Goal: Find specific page/section: Find specific page/section

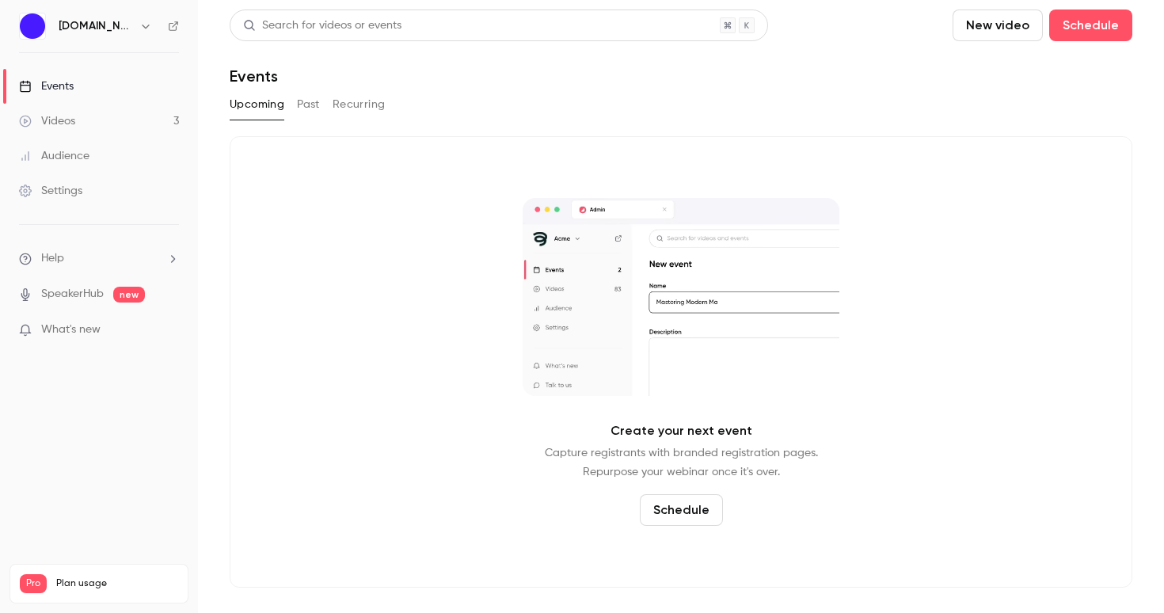
click at [317, 110] on button "Past" at bounding box center [308, 104] width 23 height 25
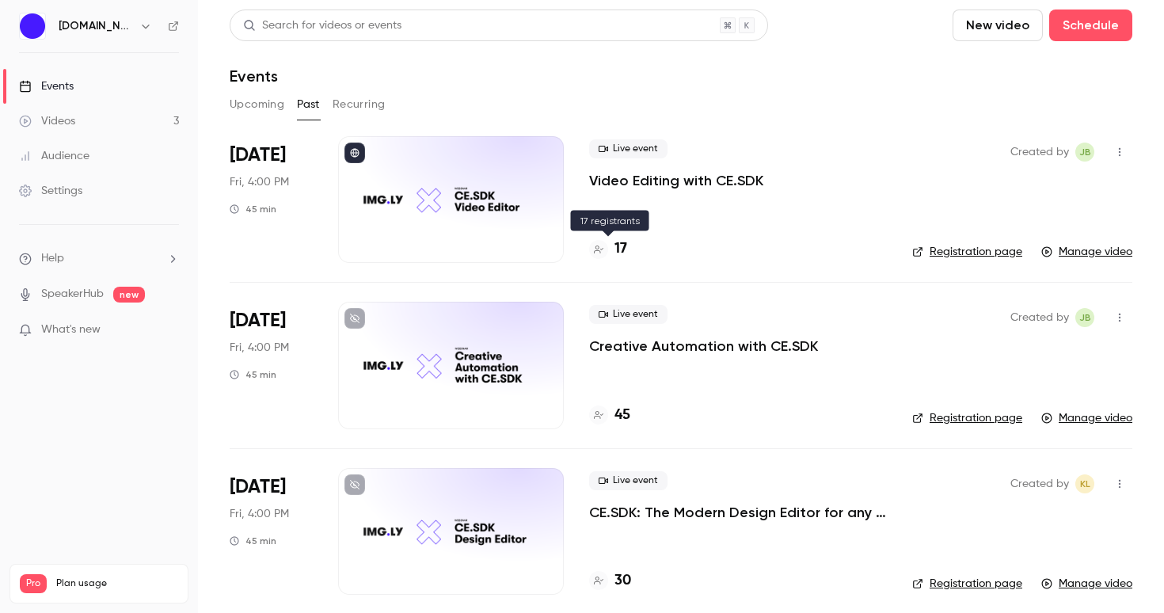
click at [624, 250] on h4 "17" at bounding box center [620, 248] width 13 height 21
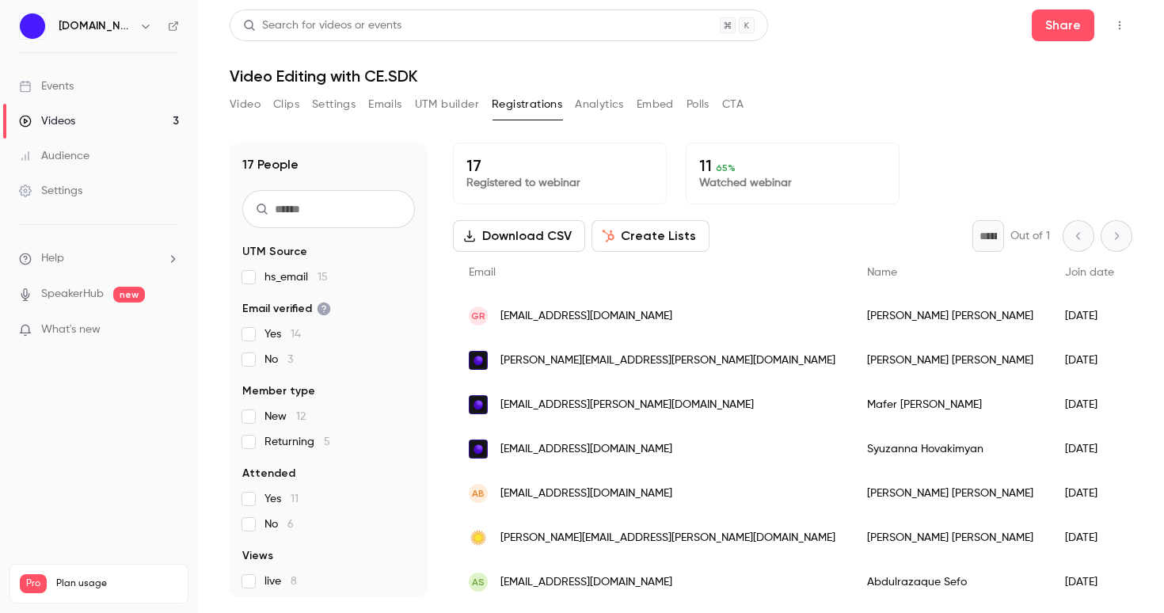
click at [620, 229] on button "Create Lists" at bounding box center [650, 236] width 118 height 32
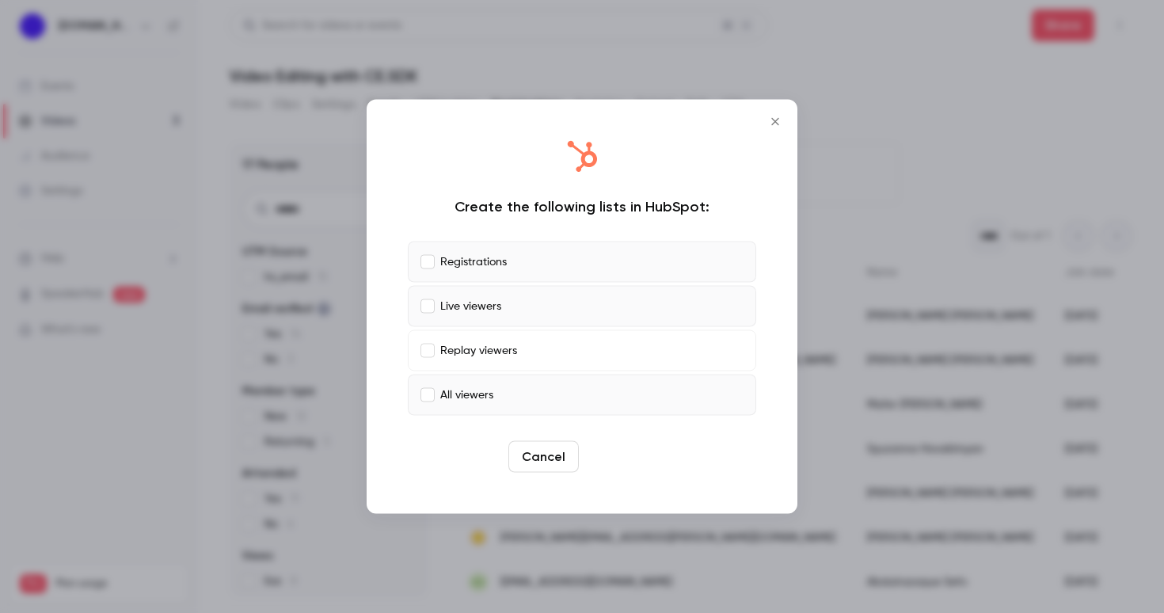
click at [617, 466] on button "Create" at bounding box center [620, 457] width 71 height 32
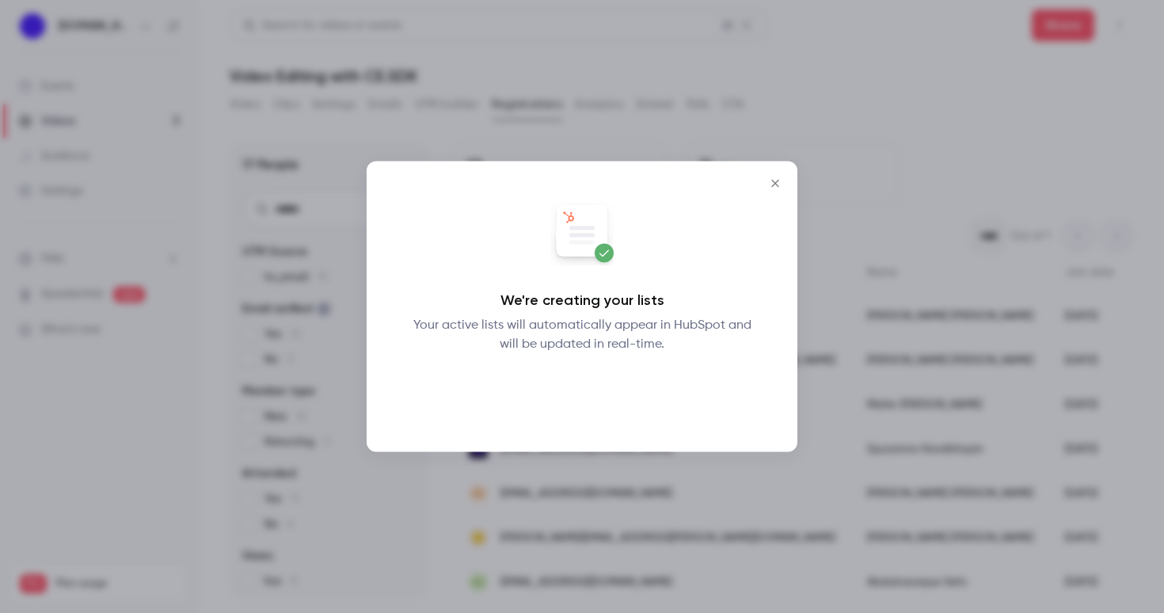
click at [597, 392] on button "Okay" at bounding box center [582, 395] width 58 height 32
